Goal: Find specific page/section: Find specific page/section

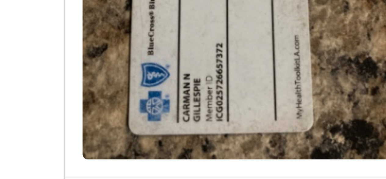
click at [143, 102] on img at bounding box center [134, 86] width 80 height 80
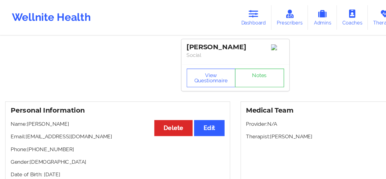
click at [208, 14] on icon at bounding box center [208, 11] width 8 height 7
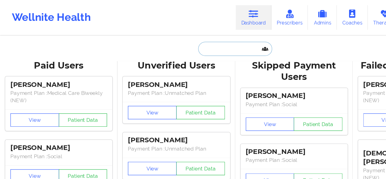
click at [190, 38] on input "text" at bounding box center [193, 40] width 60 height 12
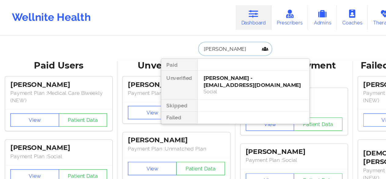
type input "[PERSON_NAME]"
click at [197, 66] on div "[PERSON_NAME] - [EMAIL_ADDRESS][DOMAIN_NAME]" at bounding box center [208, 66] width 82 height 11
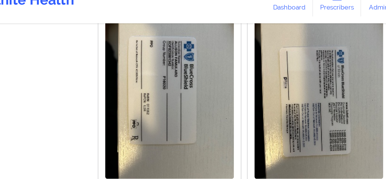
scroll to position [450, 0]
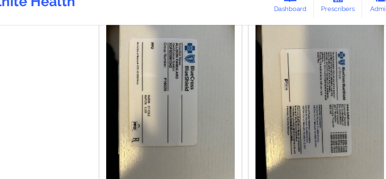
drag, startPoint x: 93, startPoint y: 67, endPoint x: 90, endPoint y: 60, distance: 7.7
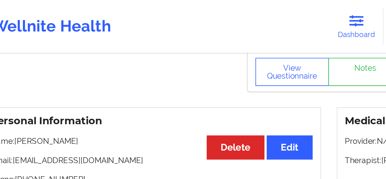
scroll to position [0, 0]
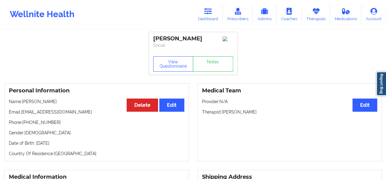
click at [192, 38] on div "[PERSON_NAME]" at bounding box center [193, 38] width 80 height 7
copy div "[PERSON_NAME]"
